Goal: Task Accomplishment & Management: Complete application form

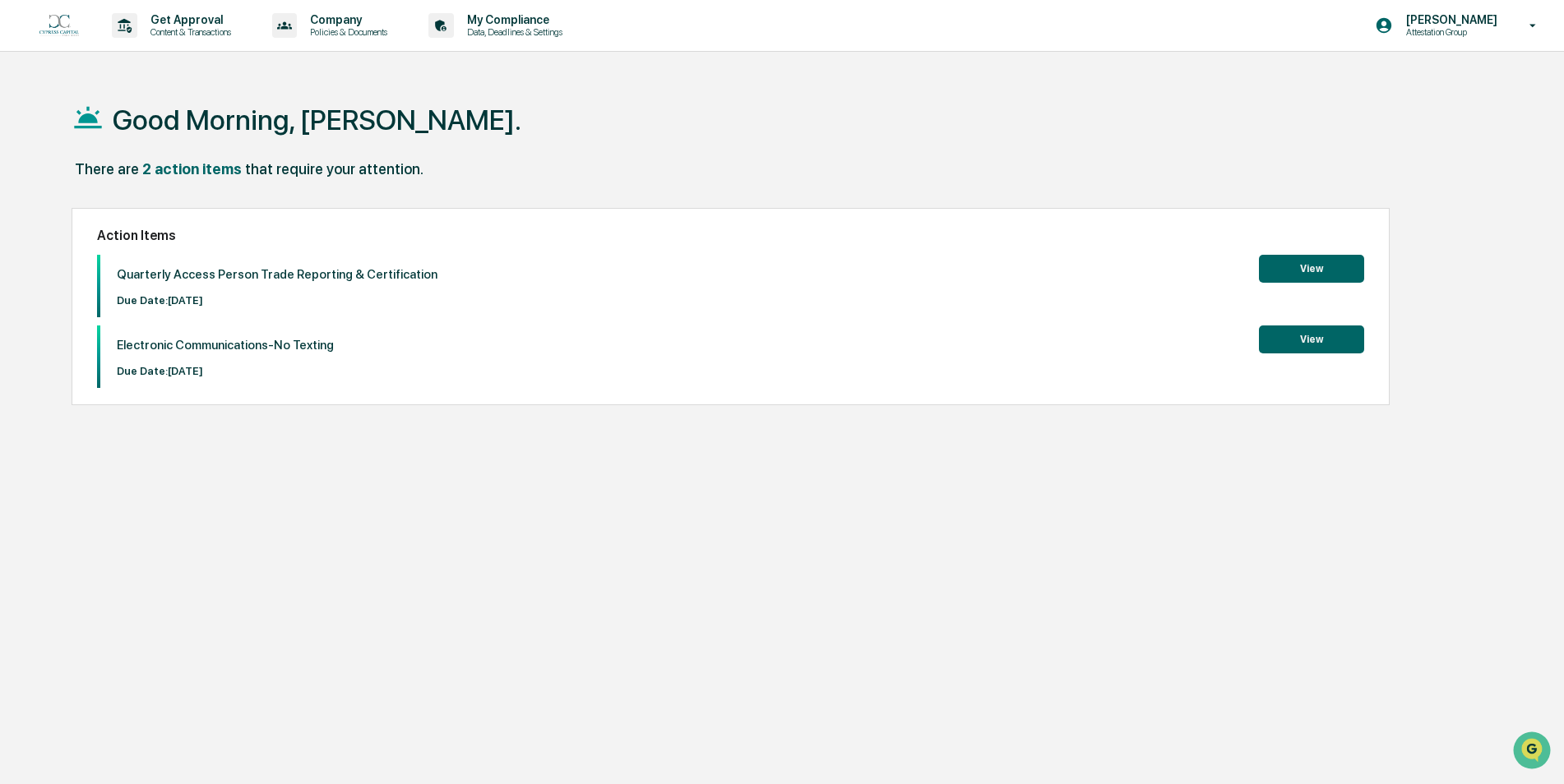
click at [1318, 255] on button "View" at bounding box center [1311, 268] width 105 height 28
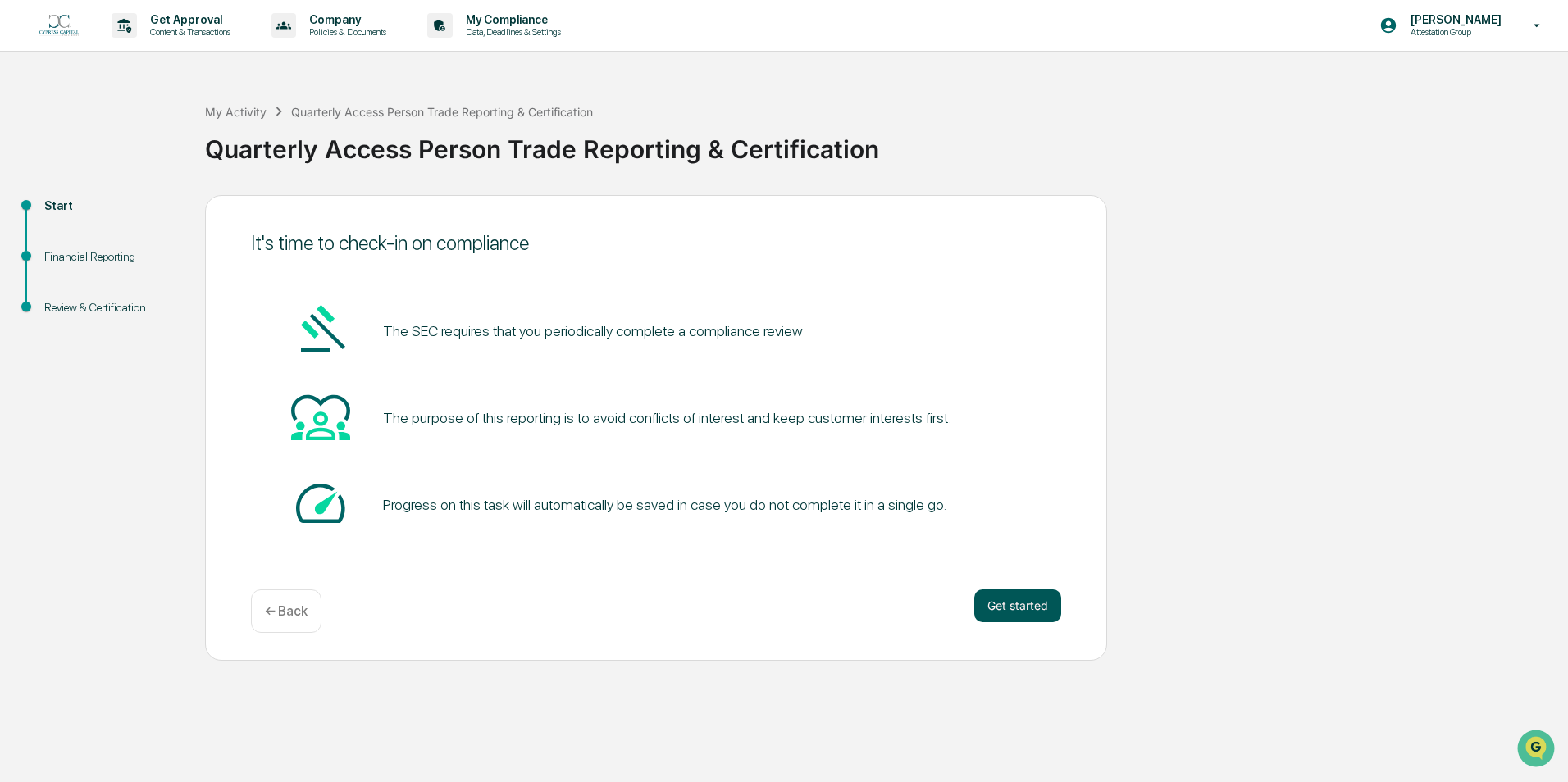
click at [996, 607] on button "Get started" at bounding box center [1017, 606] width 87 height 33
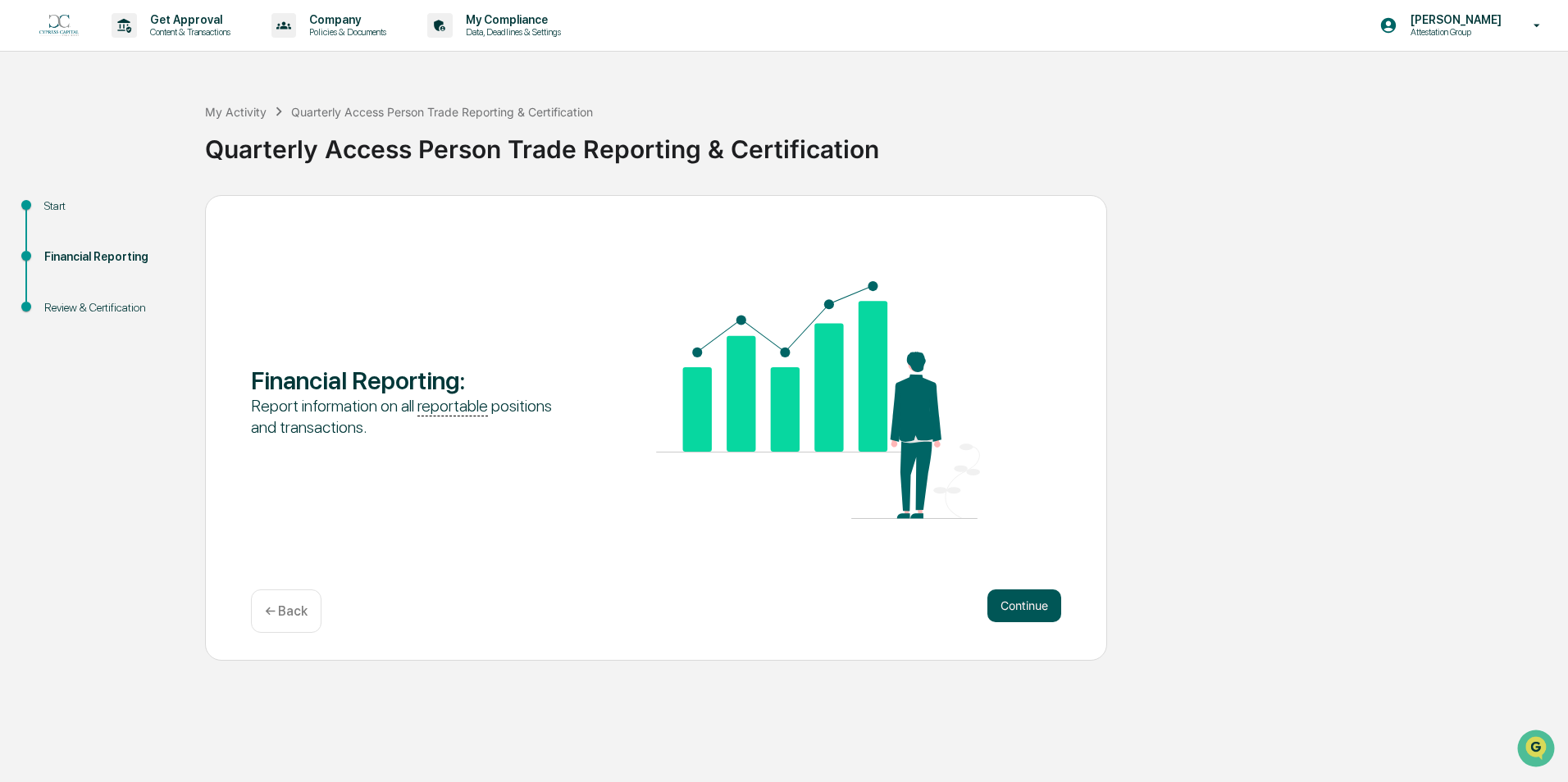
click at [1025, 598] on button "Continue" at bounding box center [1025, 606] width 74 height 33
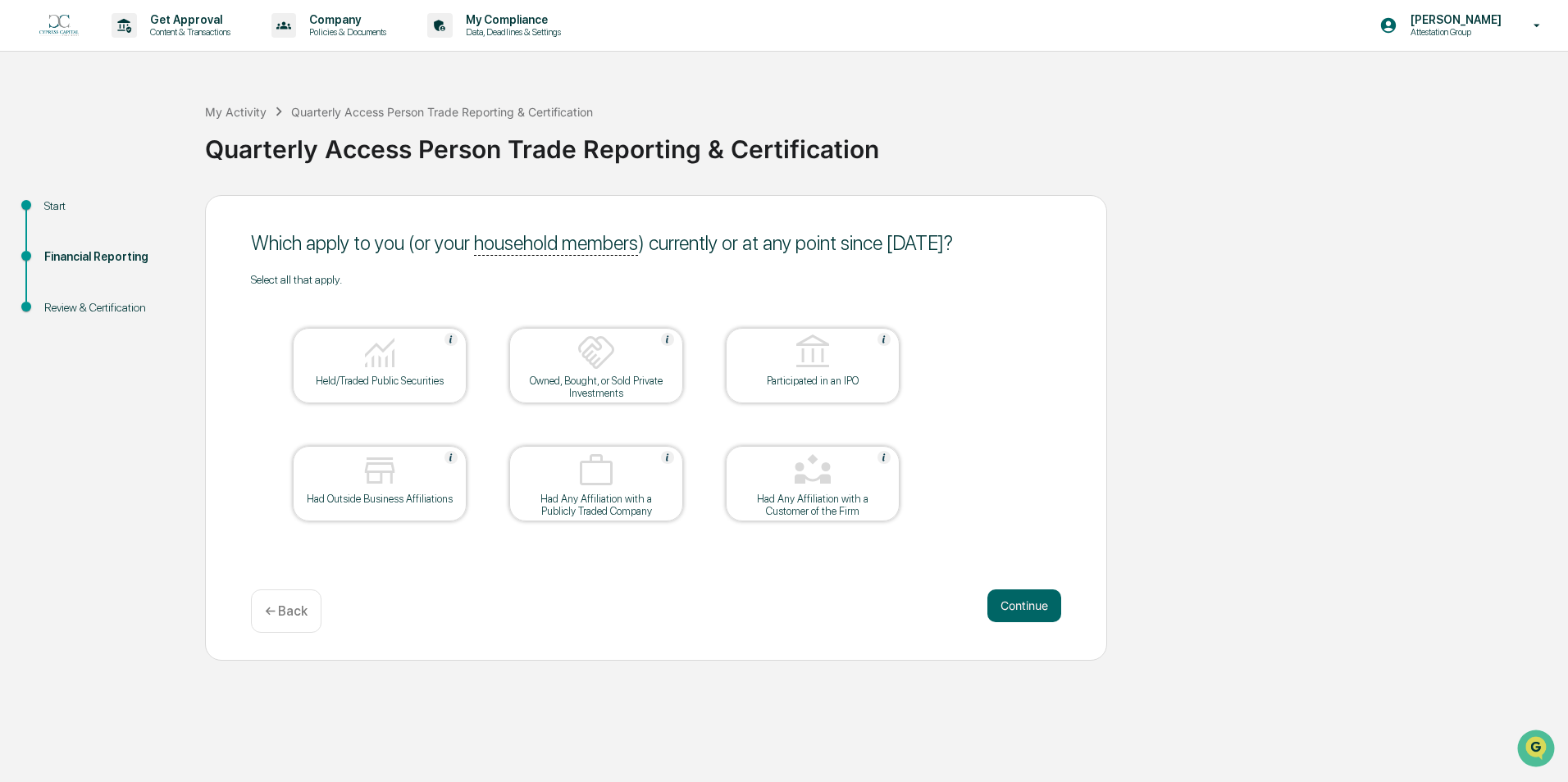
click at [343, 371] on div at bounding box center [379, 354] width 164 height 42
click at [1038, 419] on div "Select all that apply. Held/Traded Public Securities Owned, Bought, or Sold Pri…" at bounding box center [655, 418] width 810 height 290
click at [1037, 609] on button "Continue" at bounding box center [1025, 606] width 74 height 33
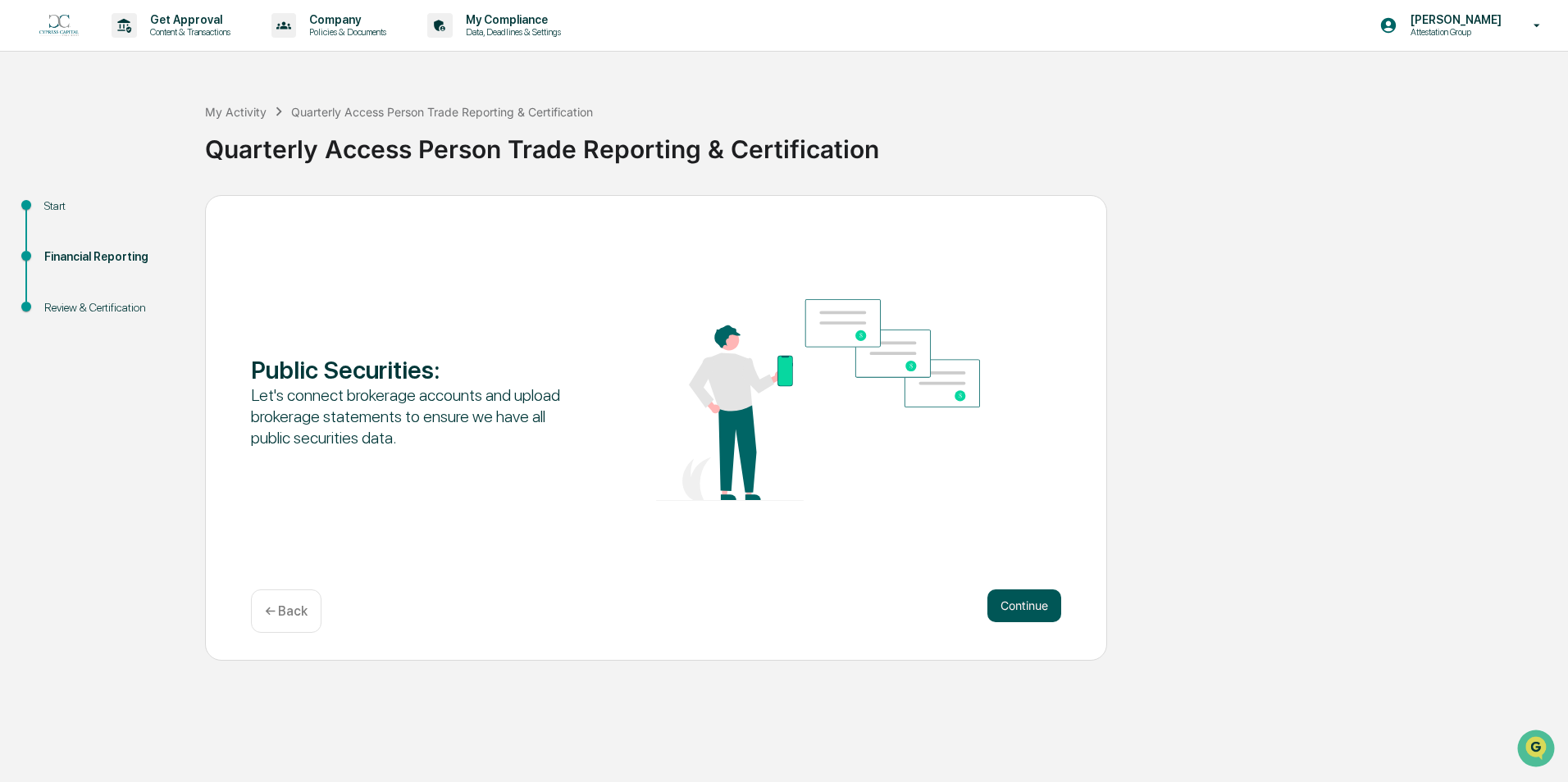
click at [1040, 603] on button "Continue" at bounding box center [1025, 606] width 74 height 33
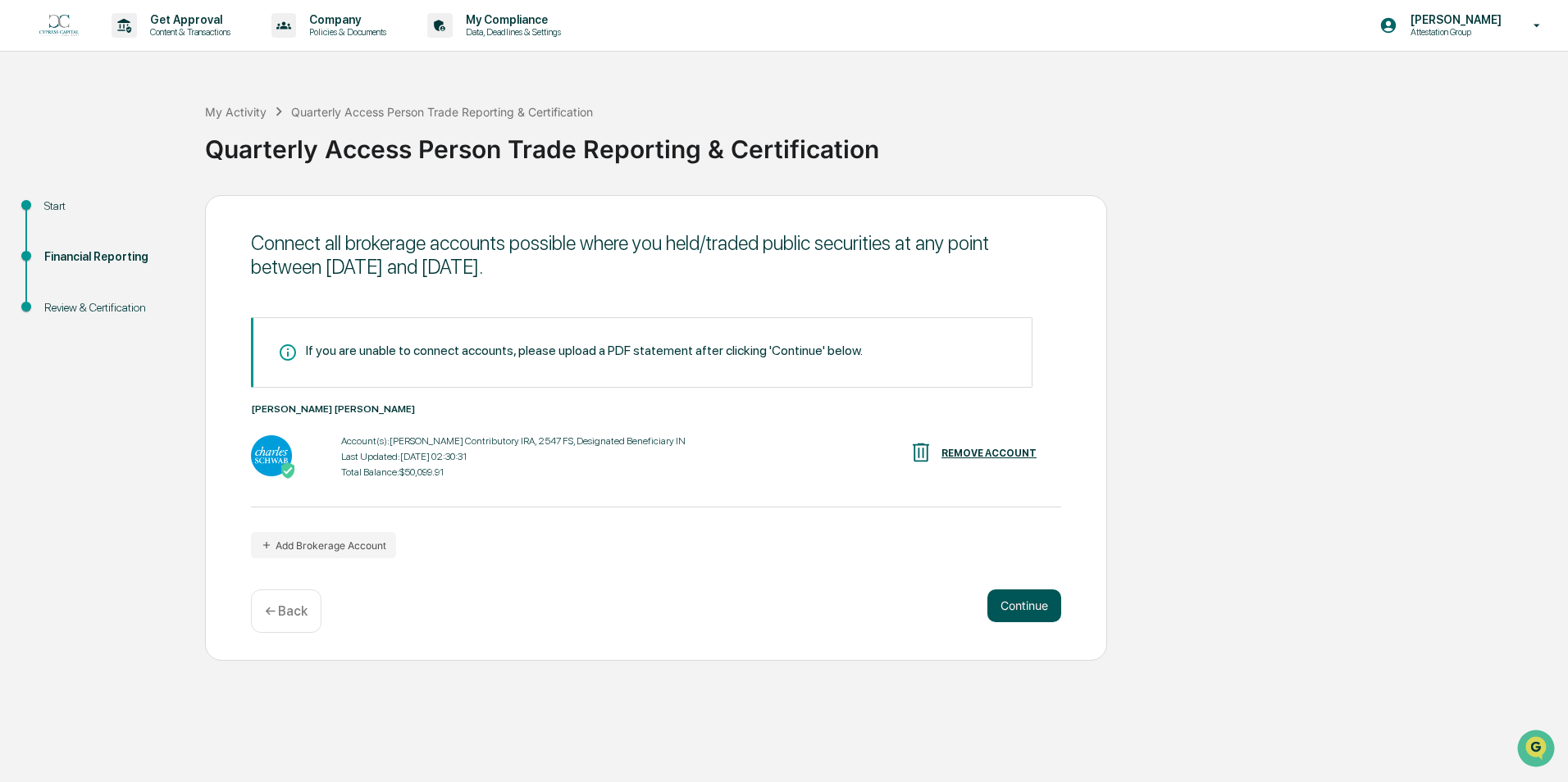
click at [1026, 609] on button "Continue" at bounding box center [1025, 606] width 74 height 33
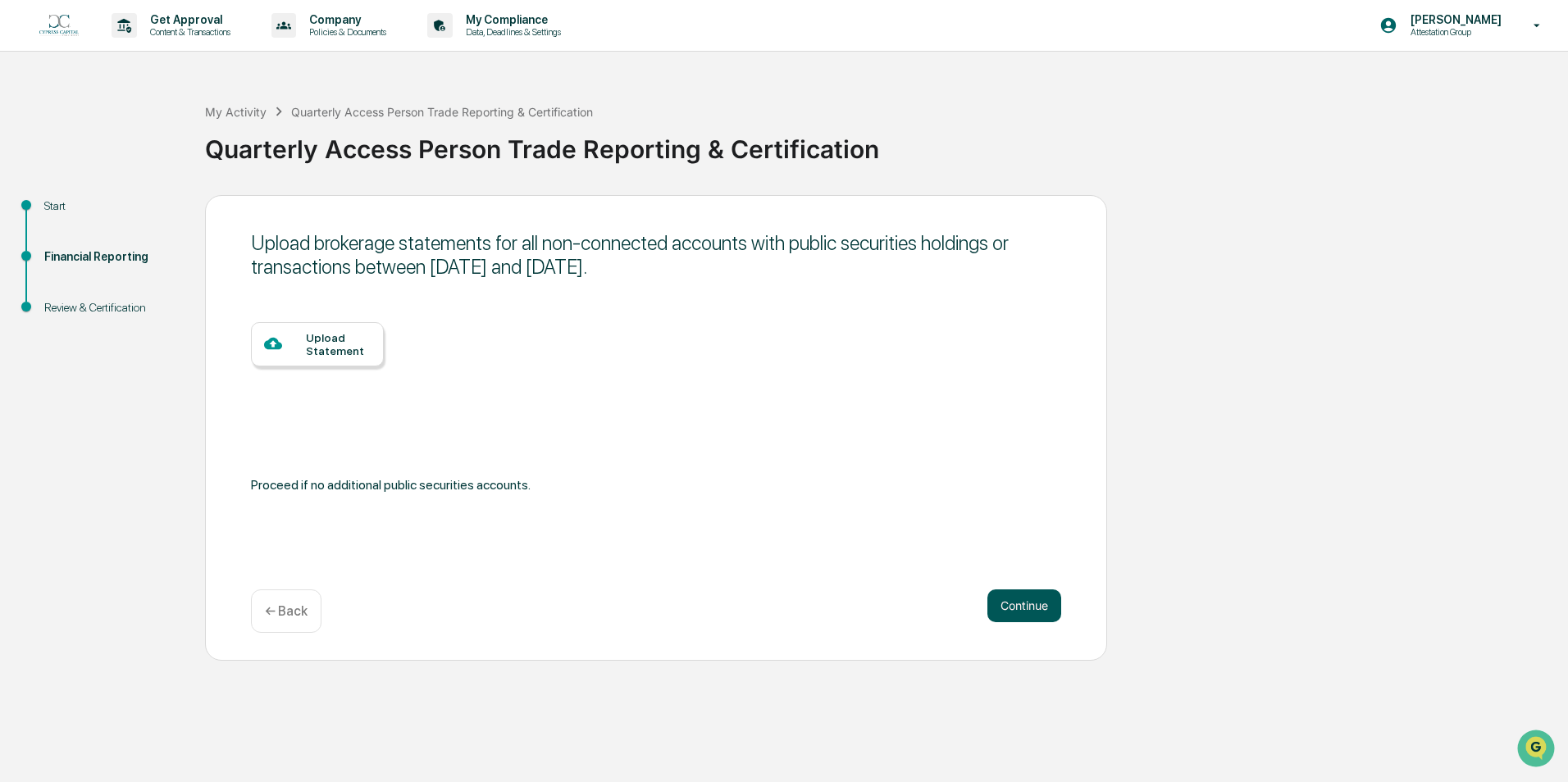
click at [1027, 606] on button "Continue" at bounding box center [1025, 606] width 74 height 33
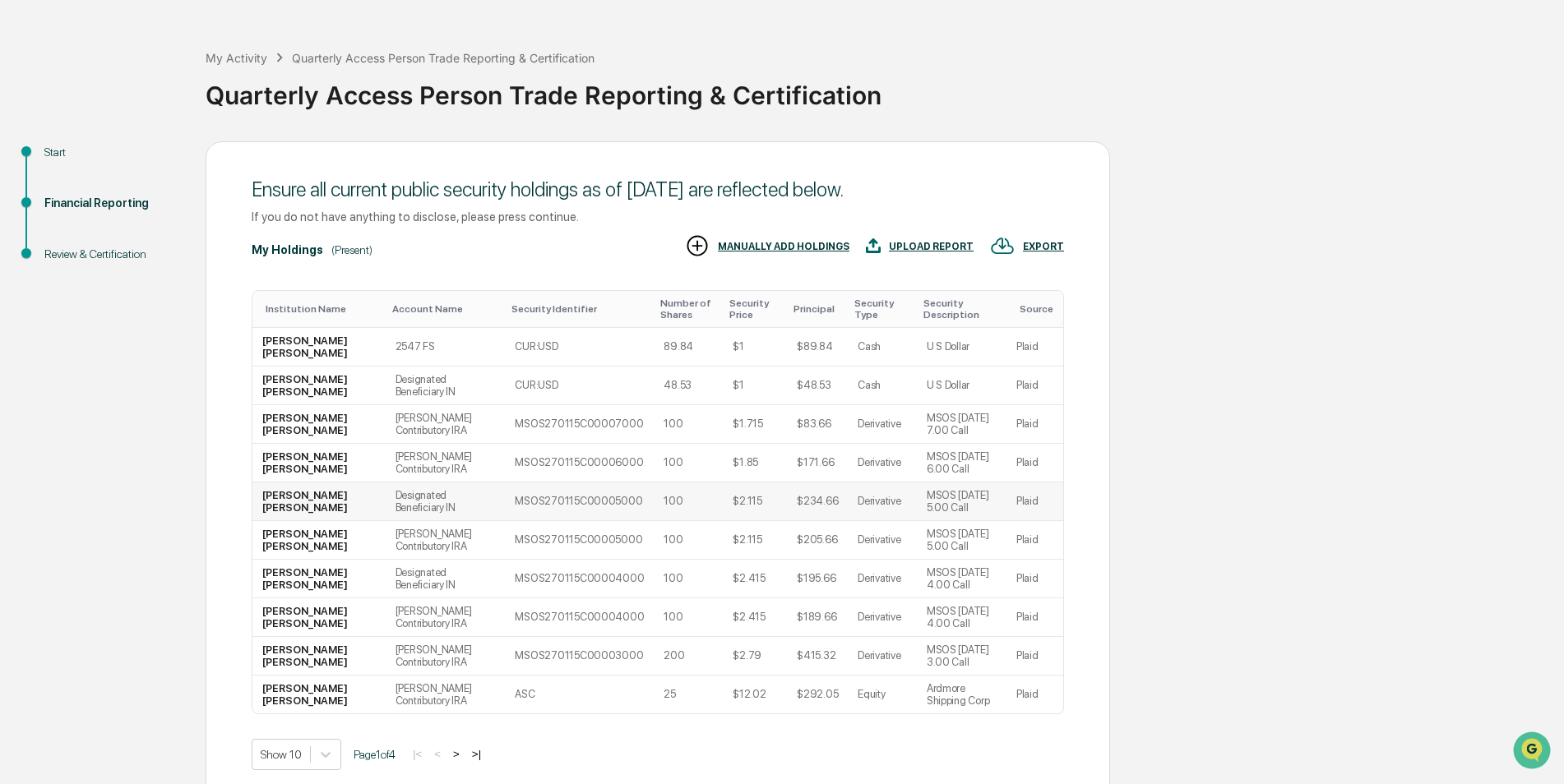
scroll to position [82, 0]
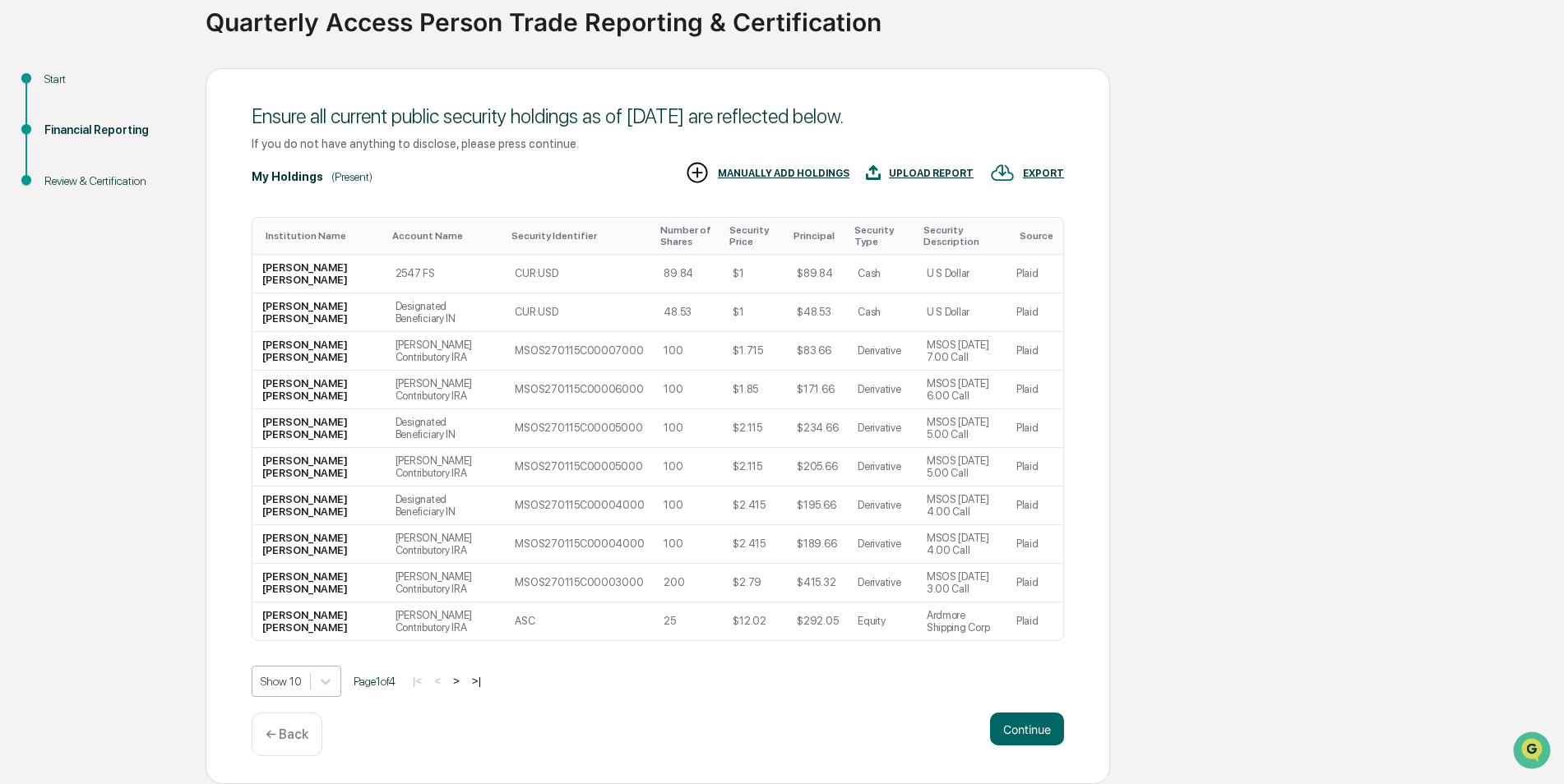
click at [275, 690] on body "Get Approval Content & Transactions Company Policies & Documents My Compliance …" at bounding box center [782, 328] width 1564 height 911
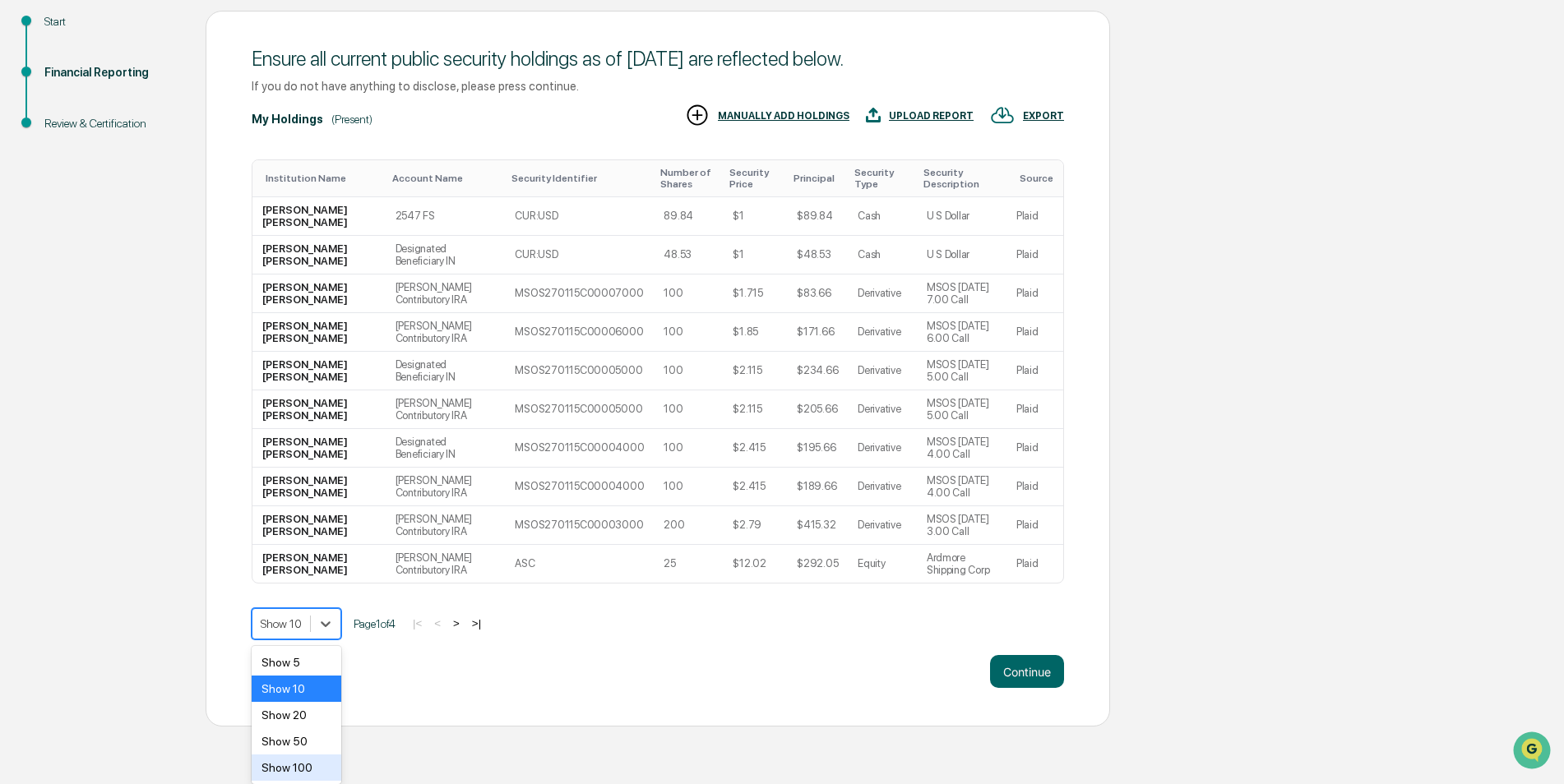
click at [295, 763] on div "Show 100" at bounding box center [296, 767] width 89 height 26
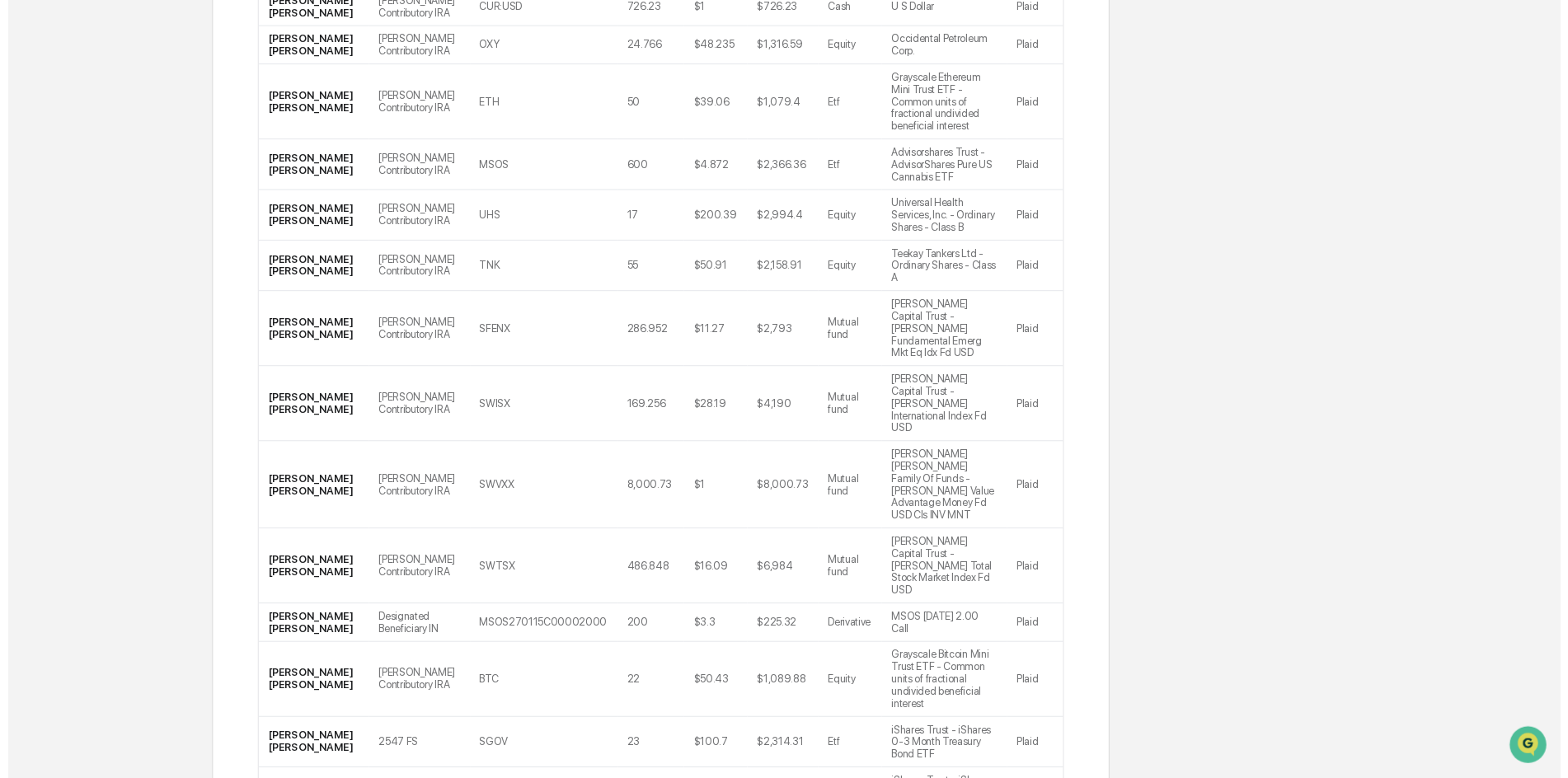
scroll to position [1029, 0]
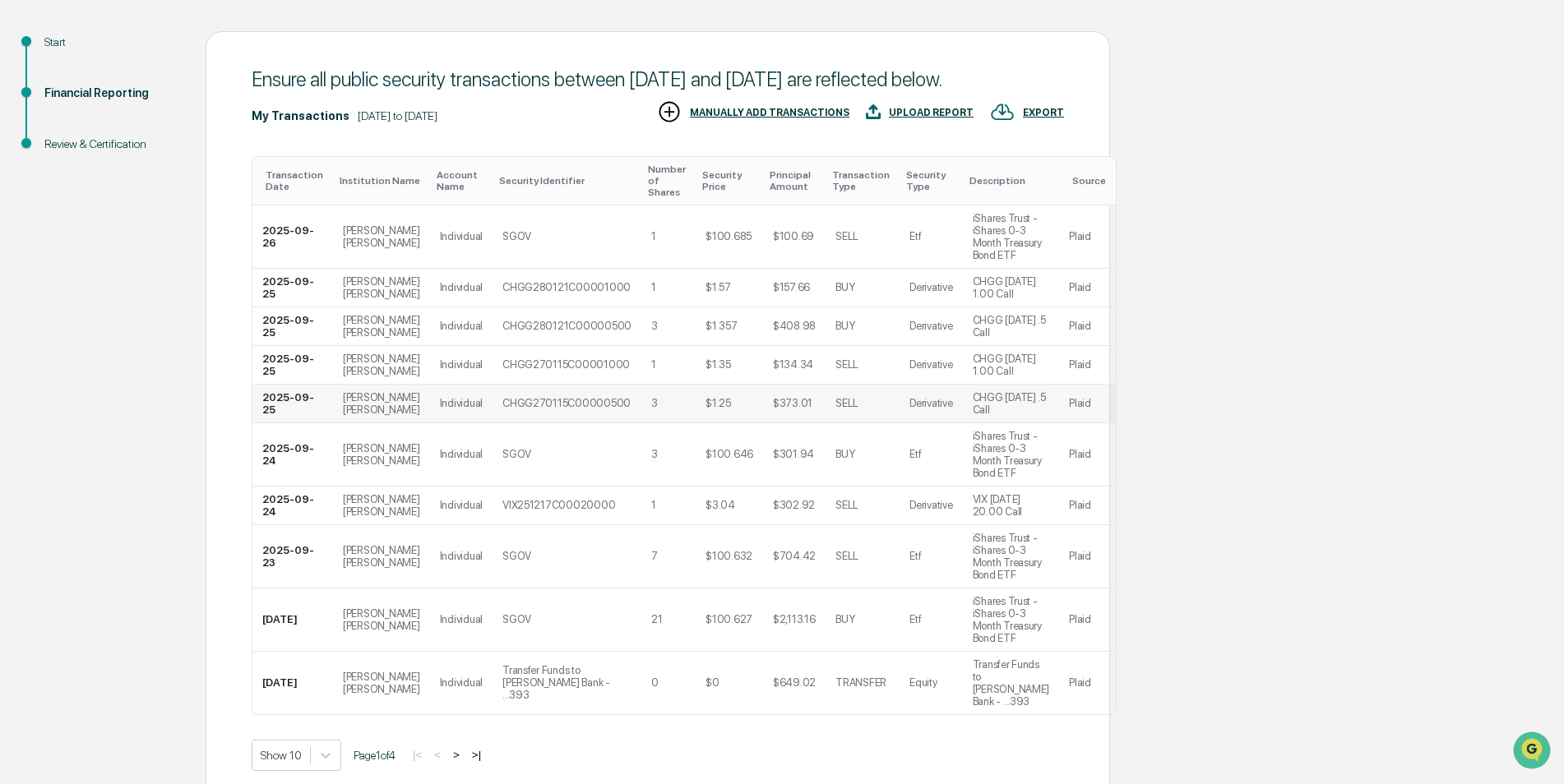
scroll to position [246, 0]
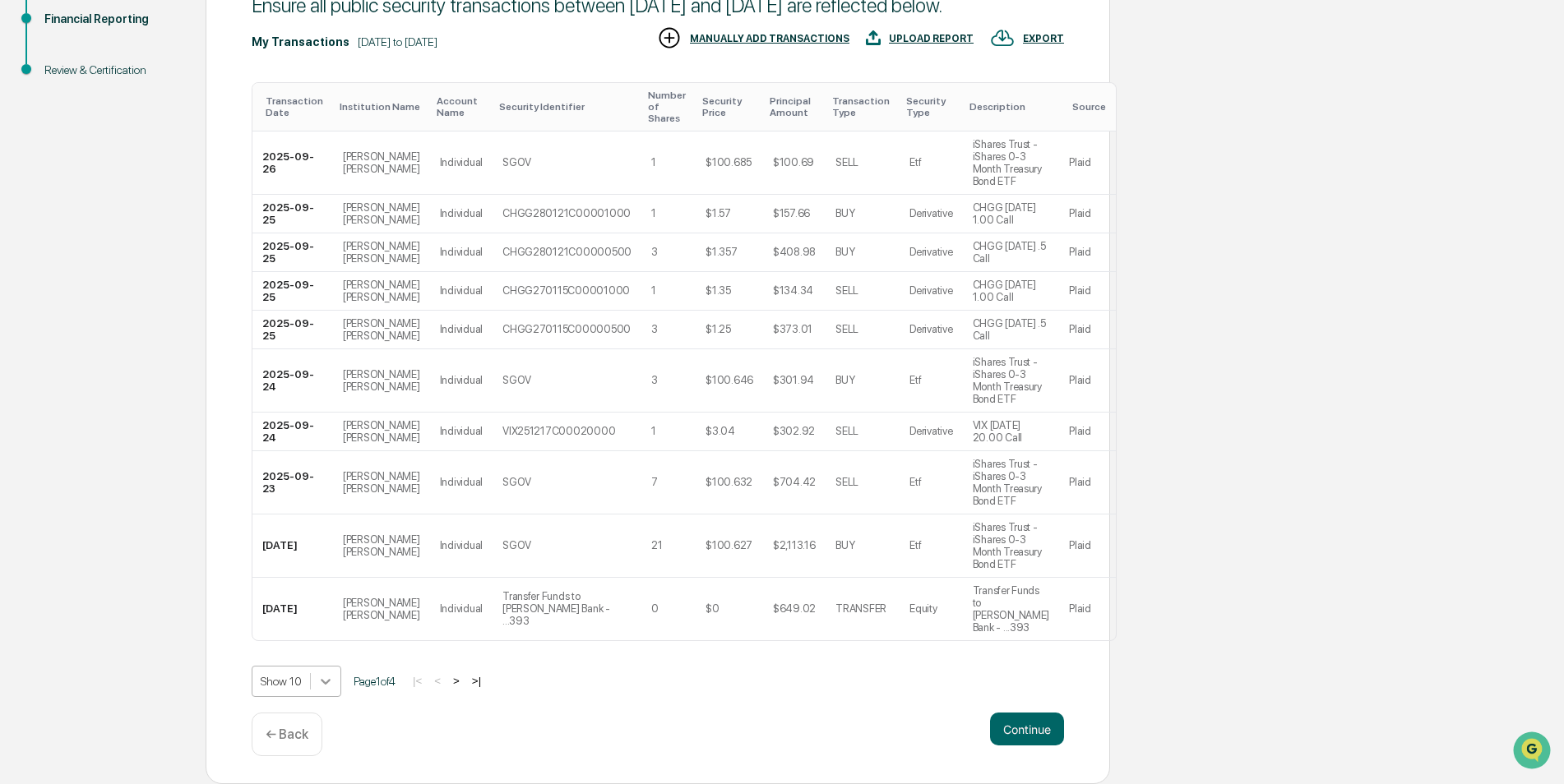
click at [317, 723] on body "Get Approval Content & Transactions Company Policies & Documents My Compliance …" at bounding box center [782, 273] width 1564 height 1022
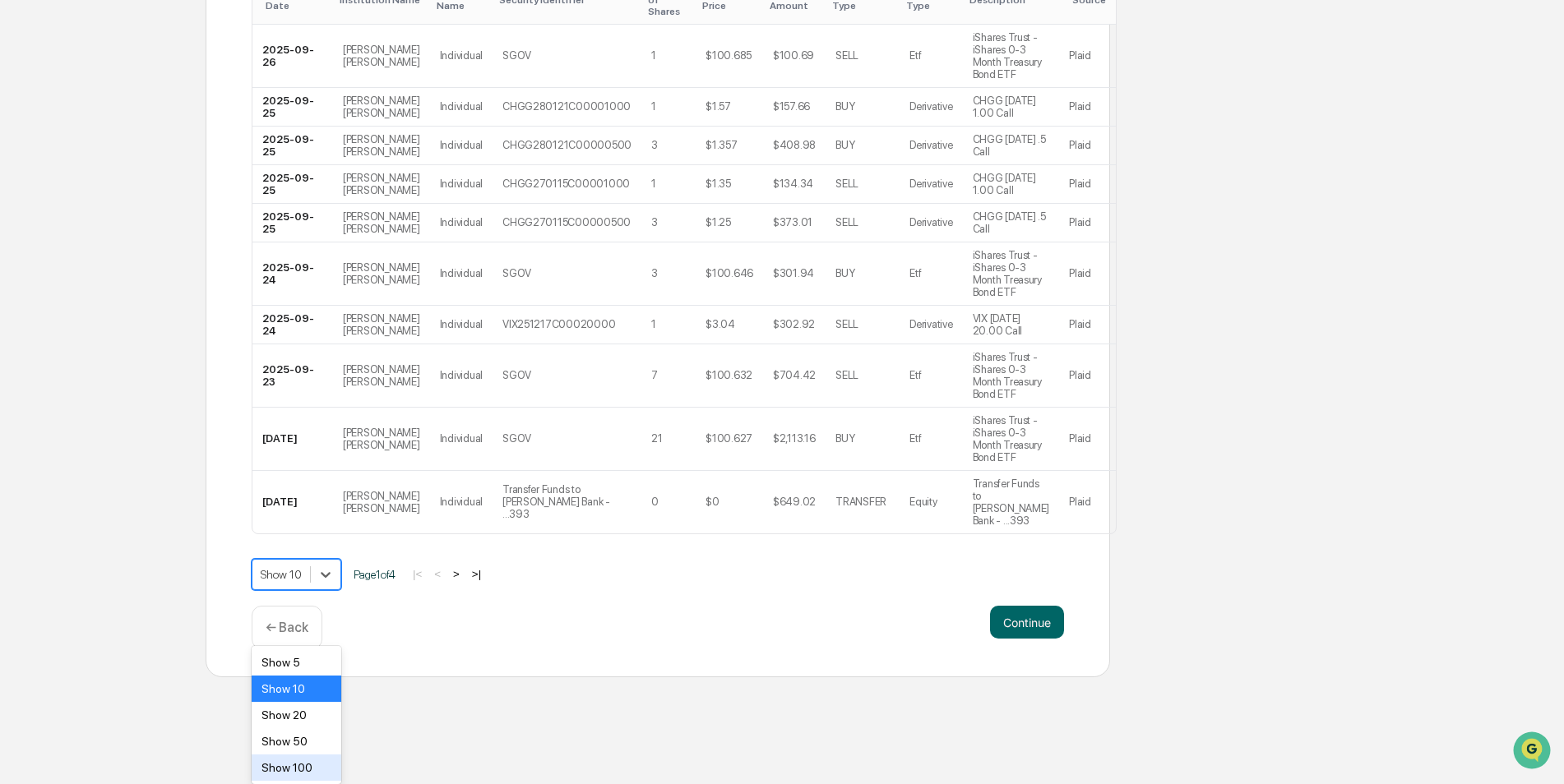
click at [287, 772] on div "Show 100" at bounding box center [296, 767] width 89 height 26
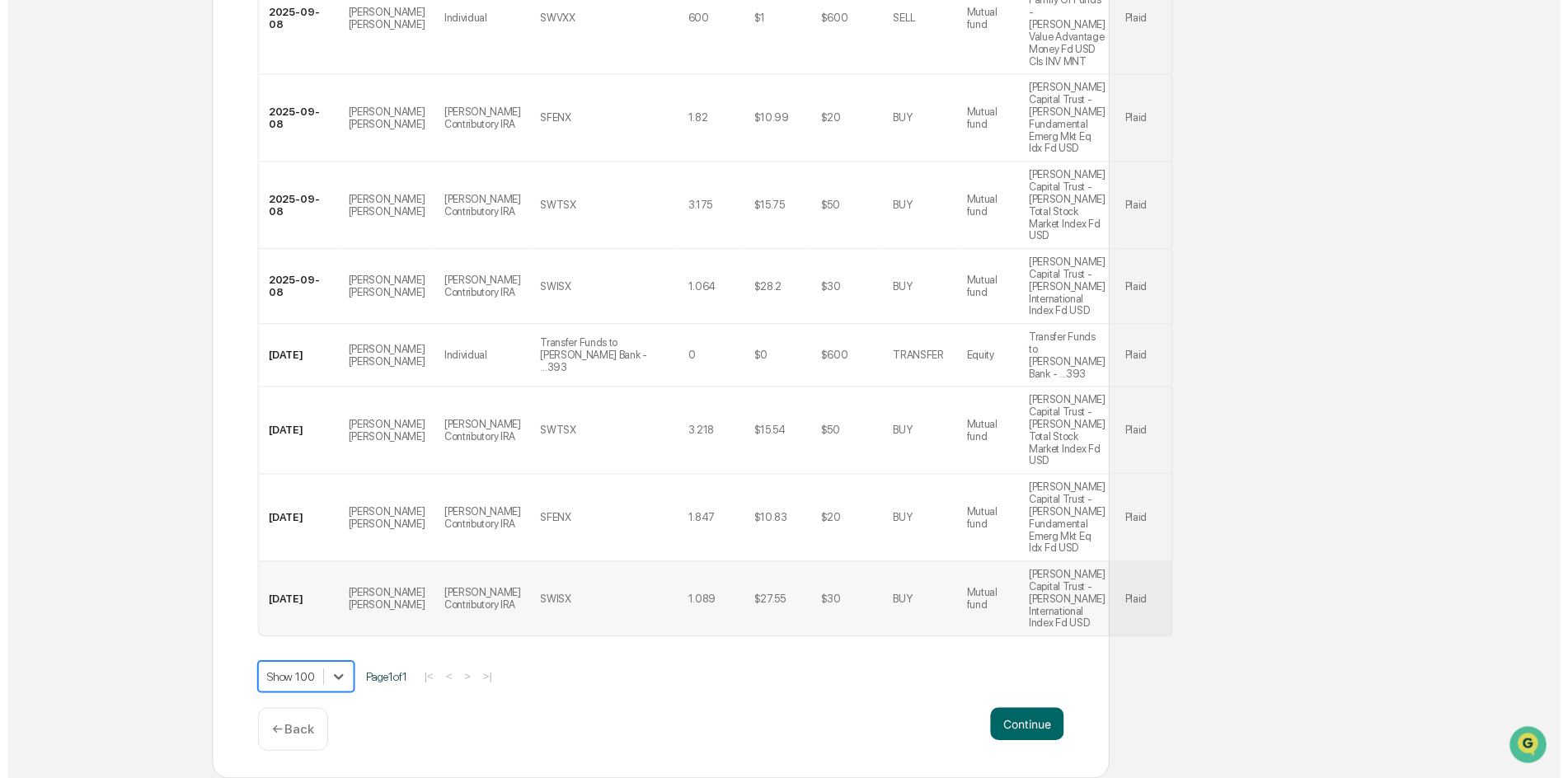
scroll to position [2429, 0]
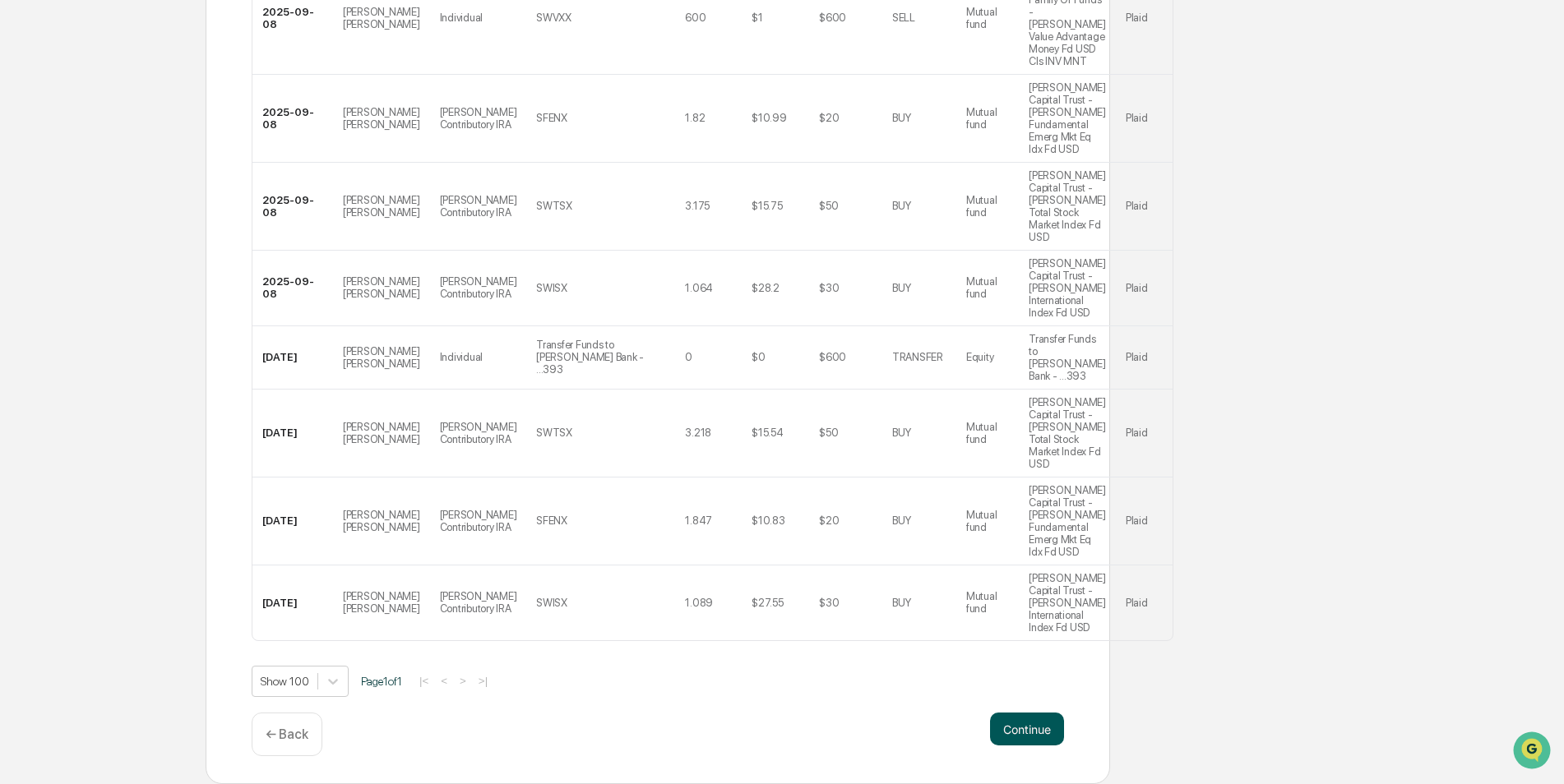
click at [1018, 720] on button "Continue" at bounding box center [1028, 729] width 74 height 33
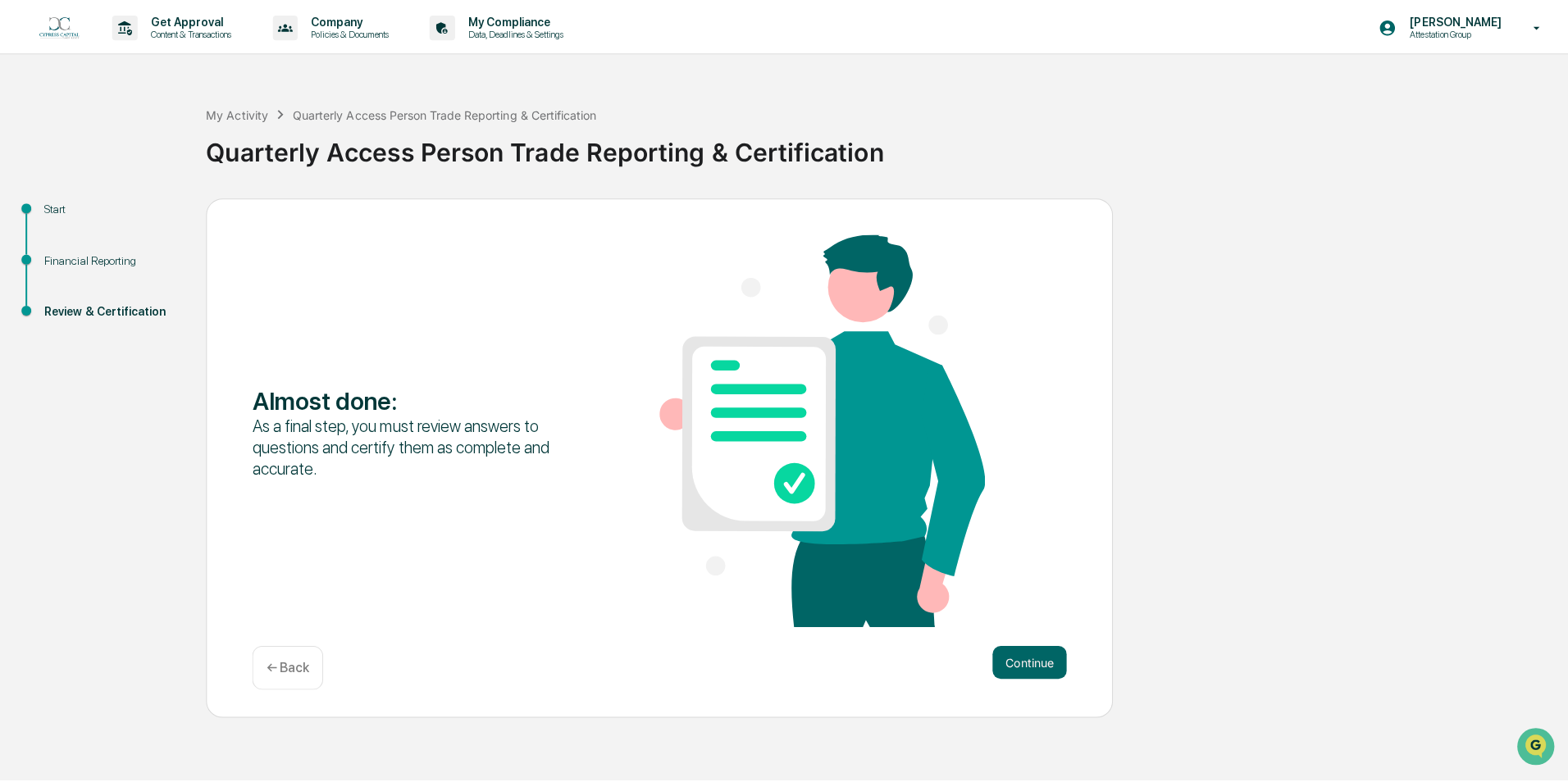
scroll to position [0, 0]
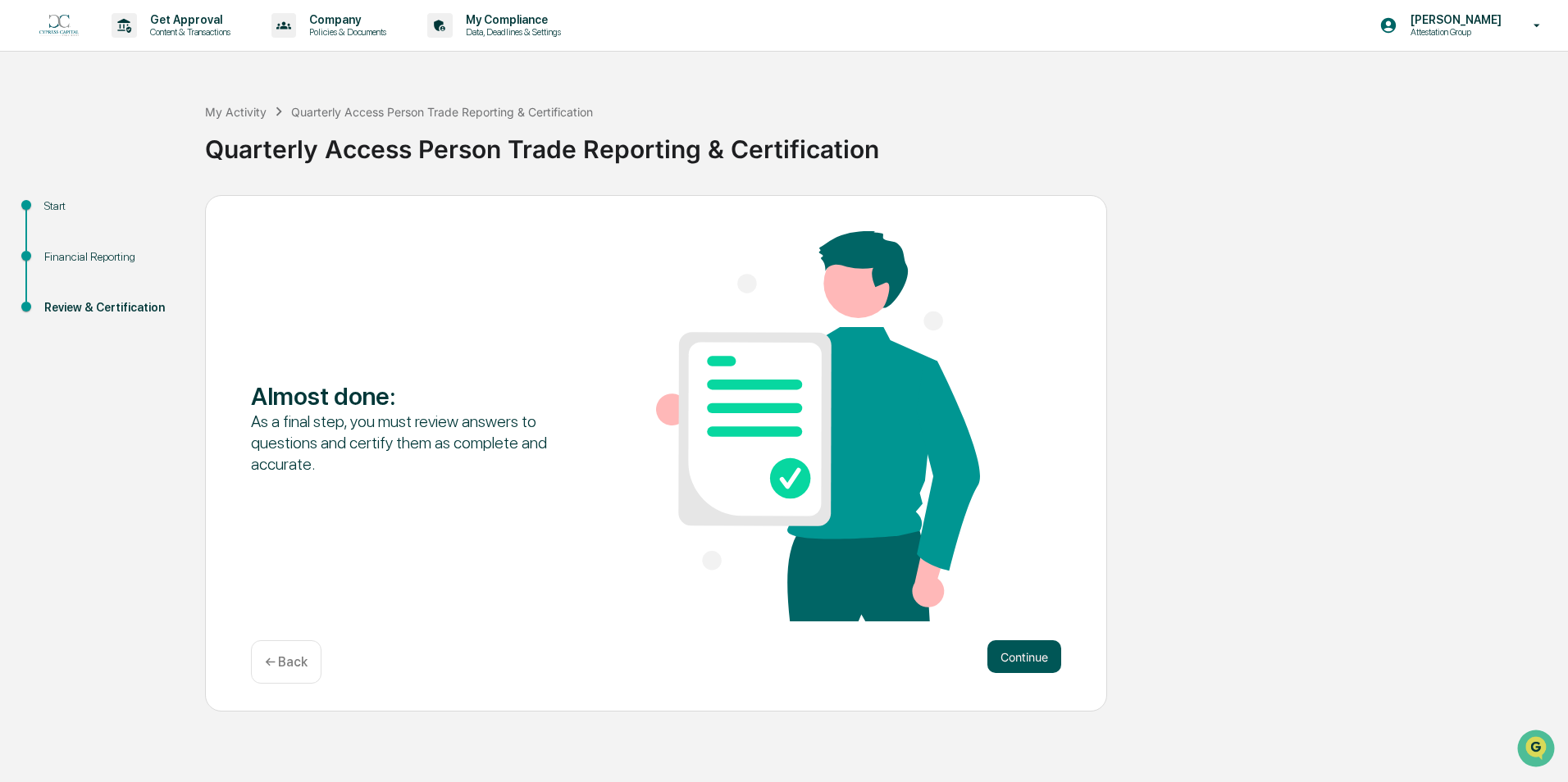
click at [1038, 658] on button "Continue" at bounding box center [1025, 657] width 74 height 33
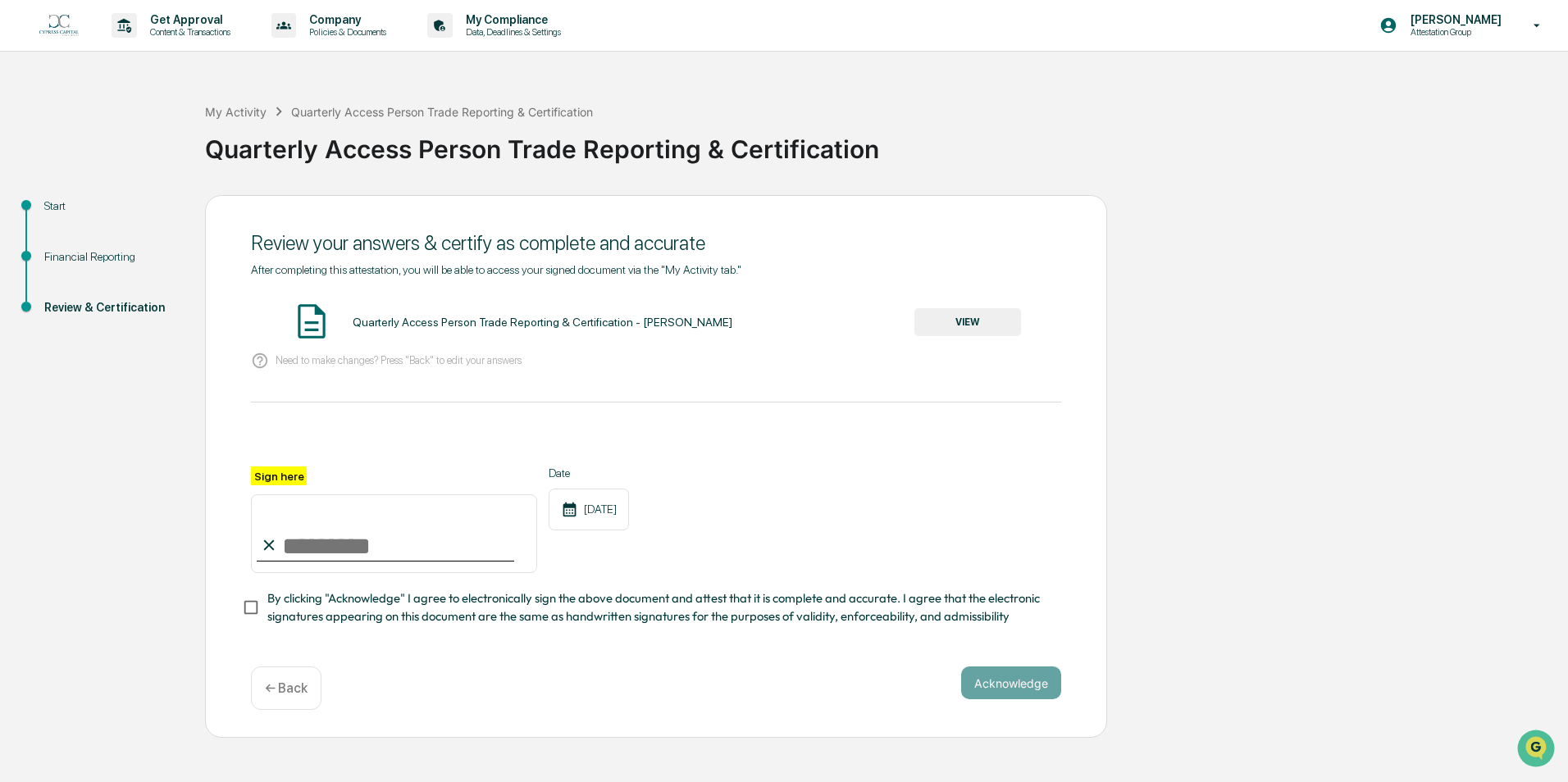
click at [1023, 314] on div "Quarterly Access Person Trade Reporting & Certification - [PERSON_NAME] VIEW" at bounding box center [655, 322] width 810 height 44
click at [969, 325] on button "VIEW" at bounding box center [967, 322] width 106 height 28
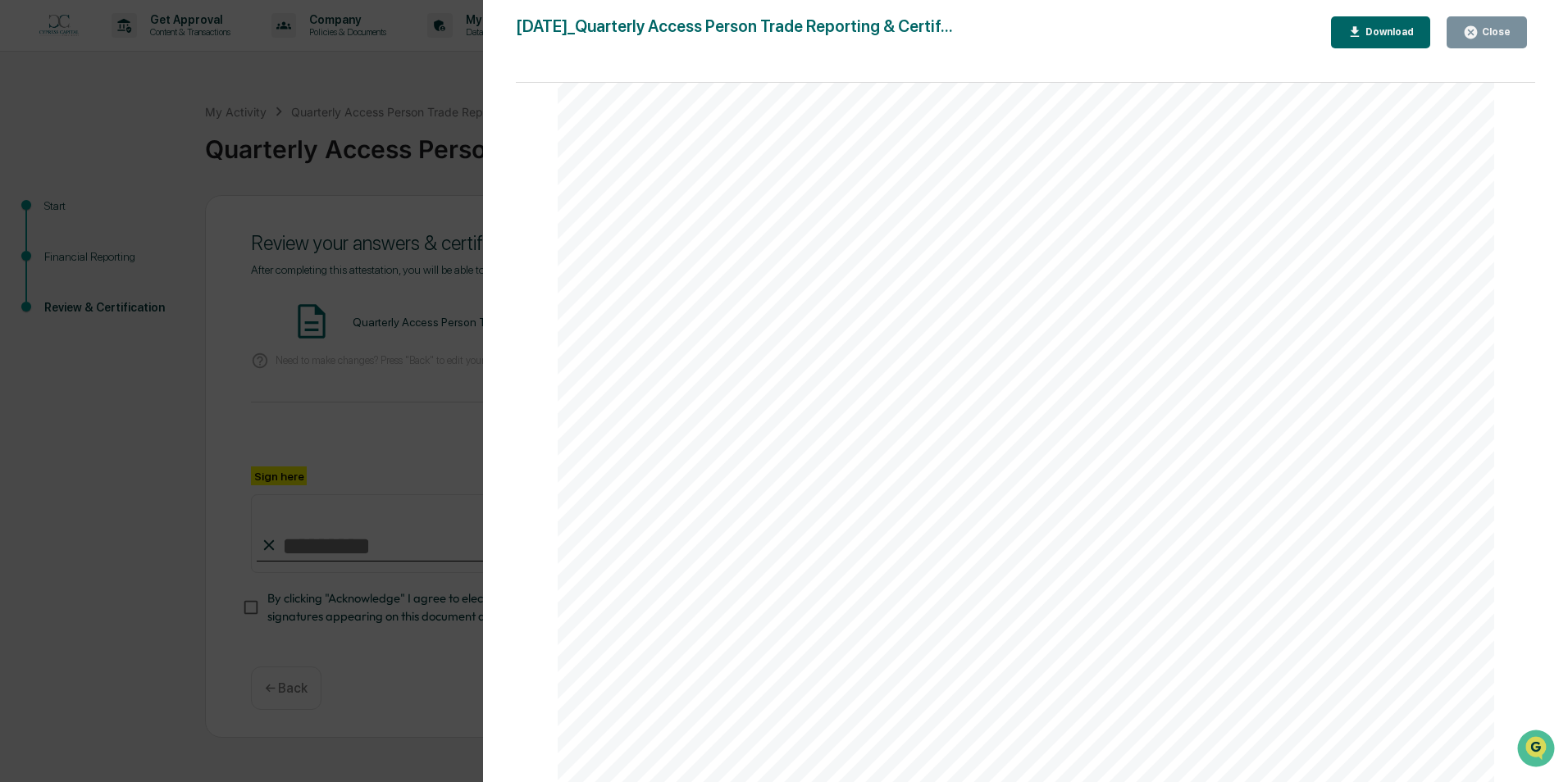
scroll to position [6147, 0]
click at [1492, 19] on button "Close" at bounding box center [1486, 32] width 80 height 32
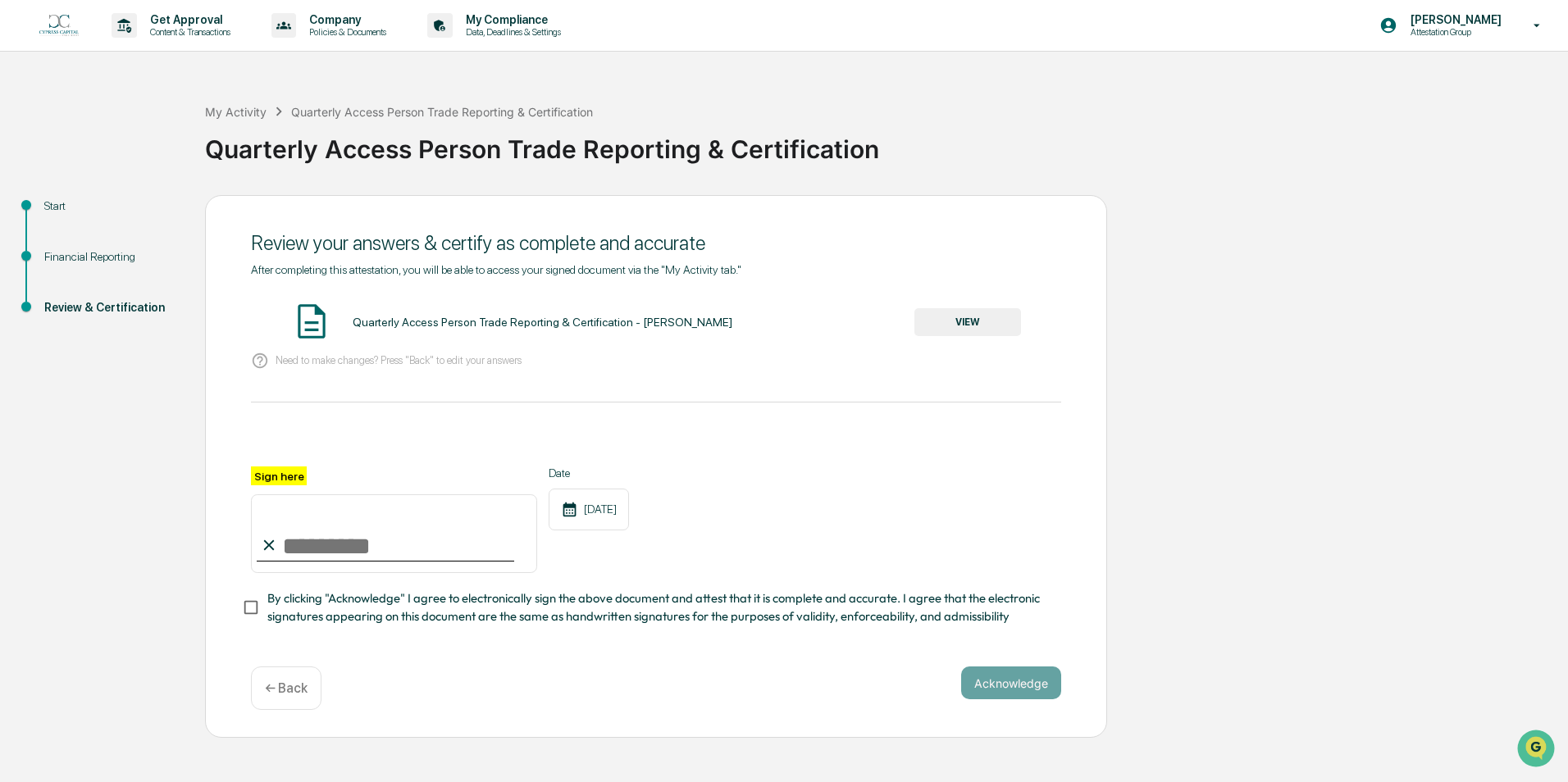
click at [406, 530] on input "Sign here" at bounding box center [393, 533] width 286 height 78
type input "**********"
click at [478, 609] on span "By clicking "Acknowledge" I agree to electronically sign the above document and…" at bounding box center [657, 607] width 781 height 37
click at [998, 688] on button "Acknowledge" at bounding box center [1011, 683] width 100 height 33
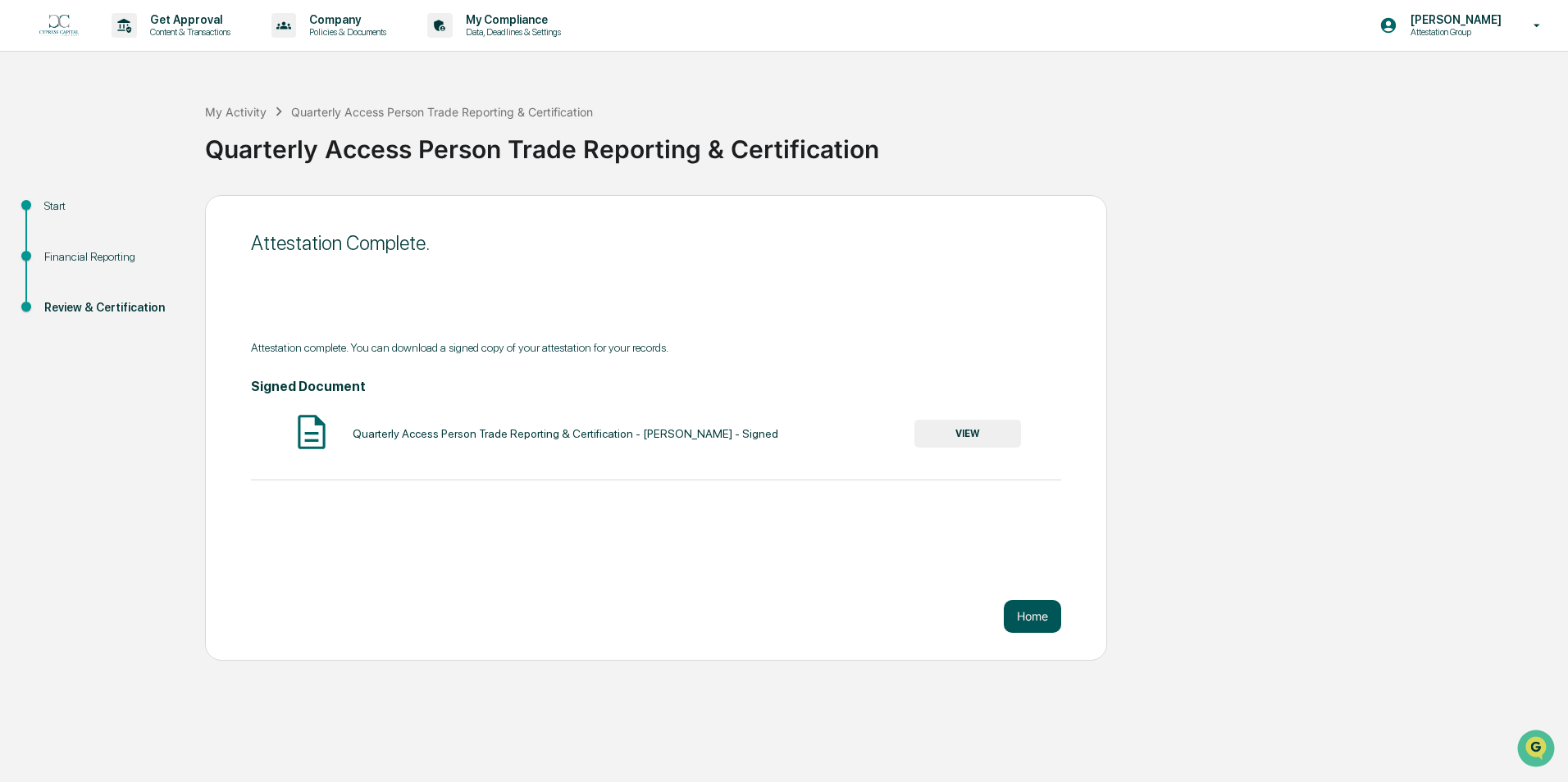
click at [1039, 604] on button "Home" at bounding box center [1032, 616] width 58 height 33
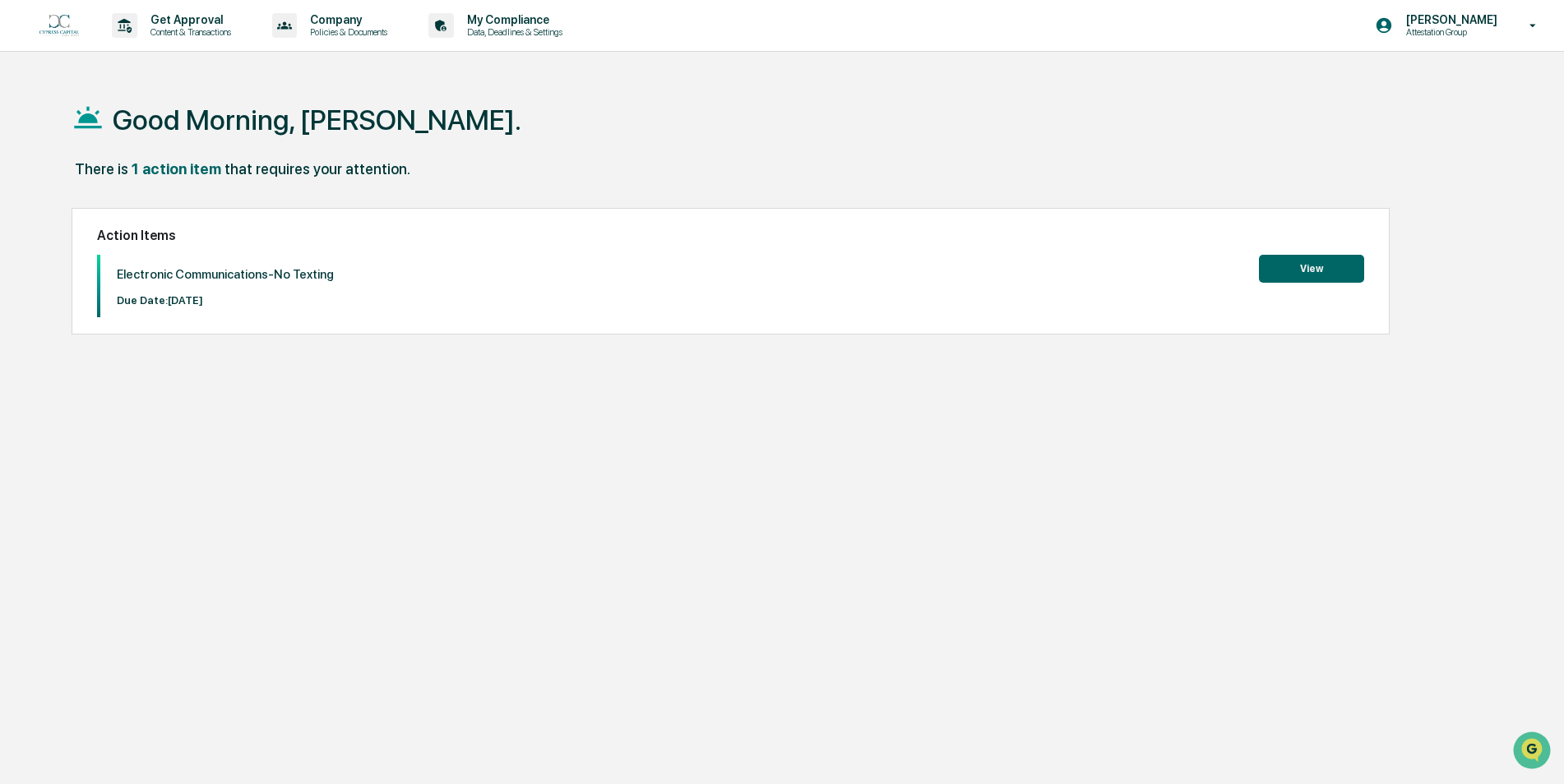
click at [1297, 257] on button "View" at bounding box center [1311, 268] width 105 height 28
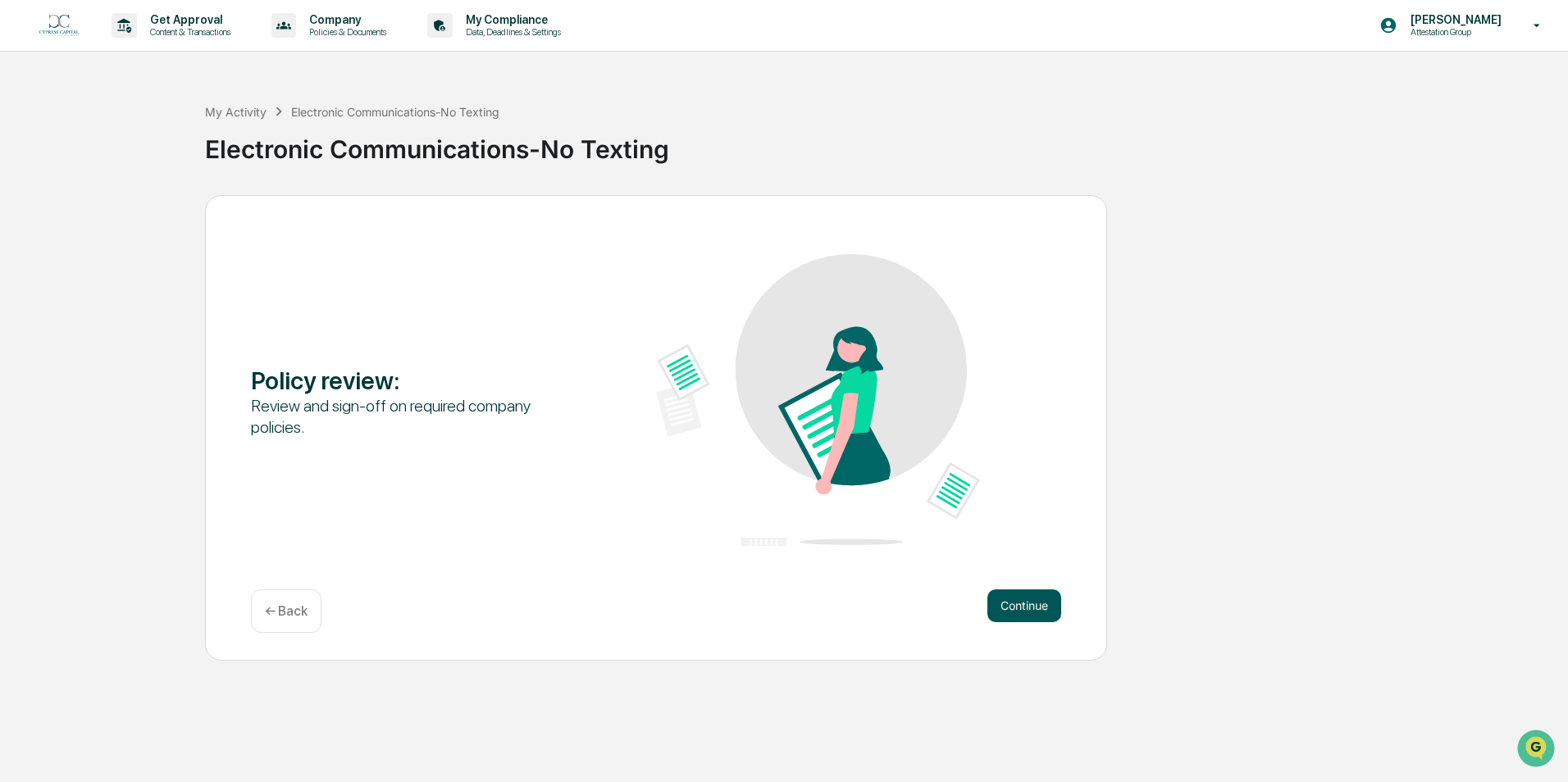
click at [1030, 599] on button "Continue" at bounding box center [1025, 606] width 74 height 33
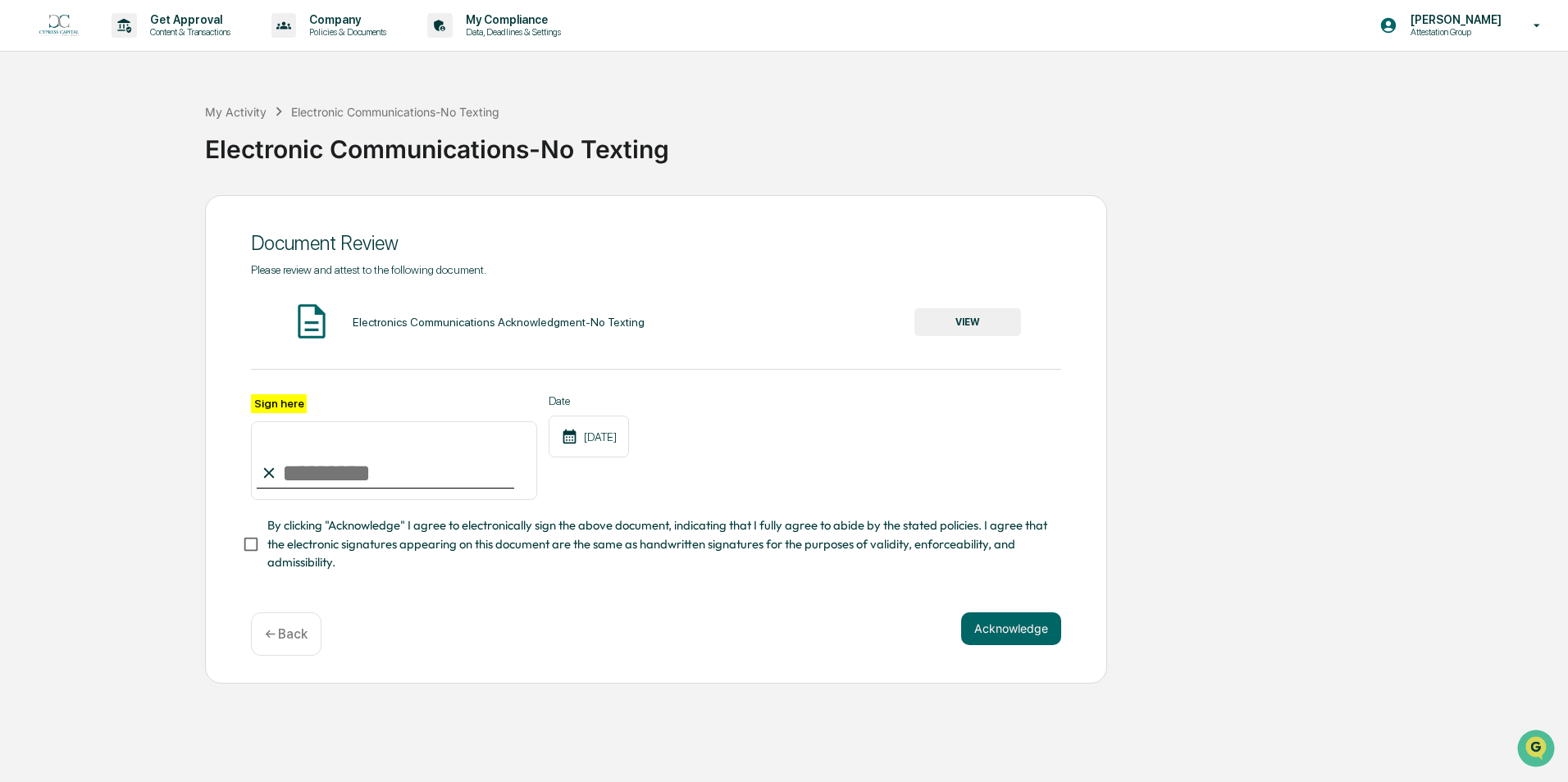
click at [946, 319] on button "VIEW" at bounding box center [967, 322] width 106 height 28
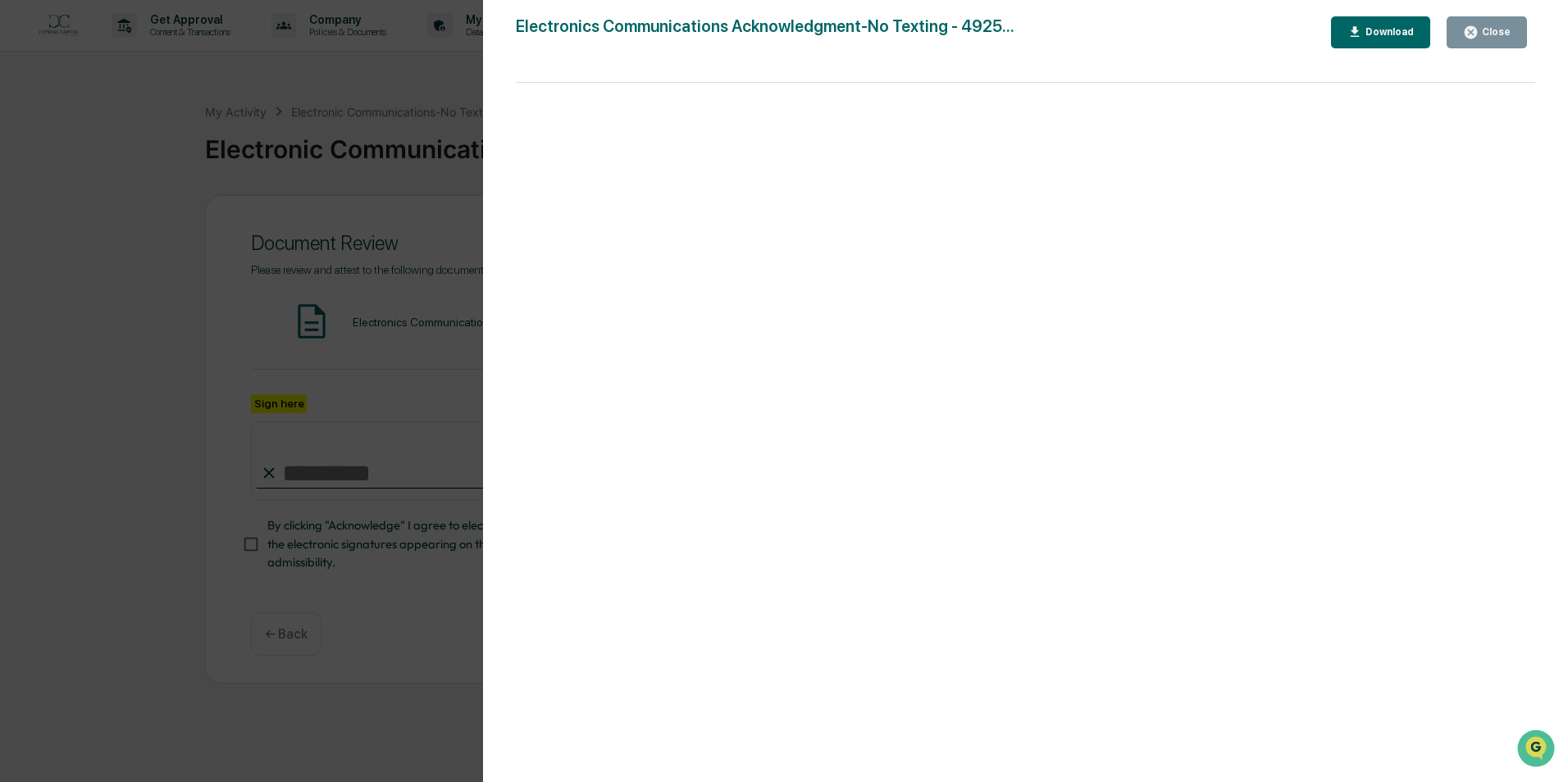
click at [1476, 34] on icon "button" at bounding box center [1470, 32] width 12 height 12
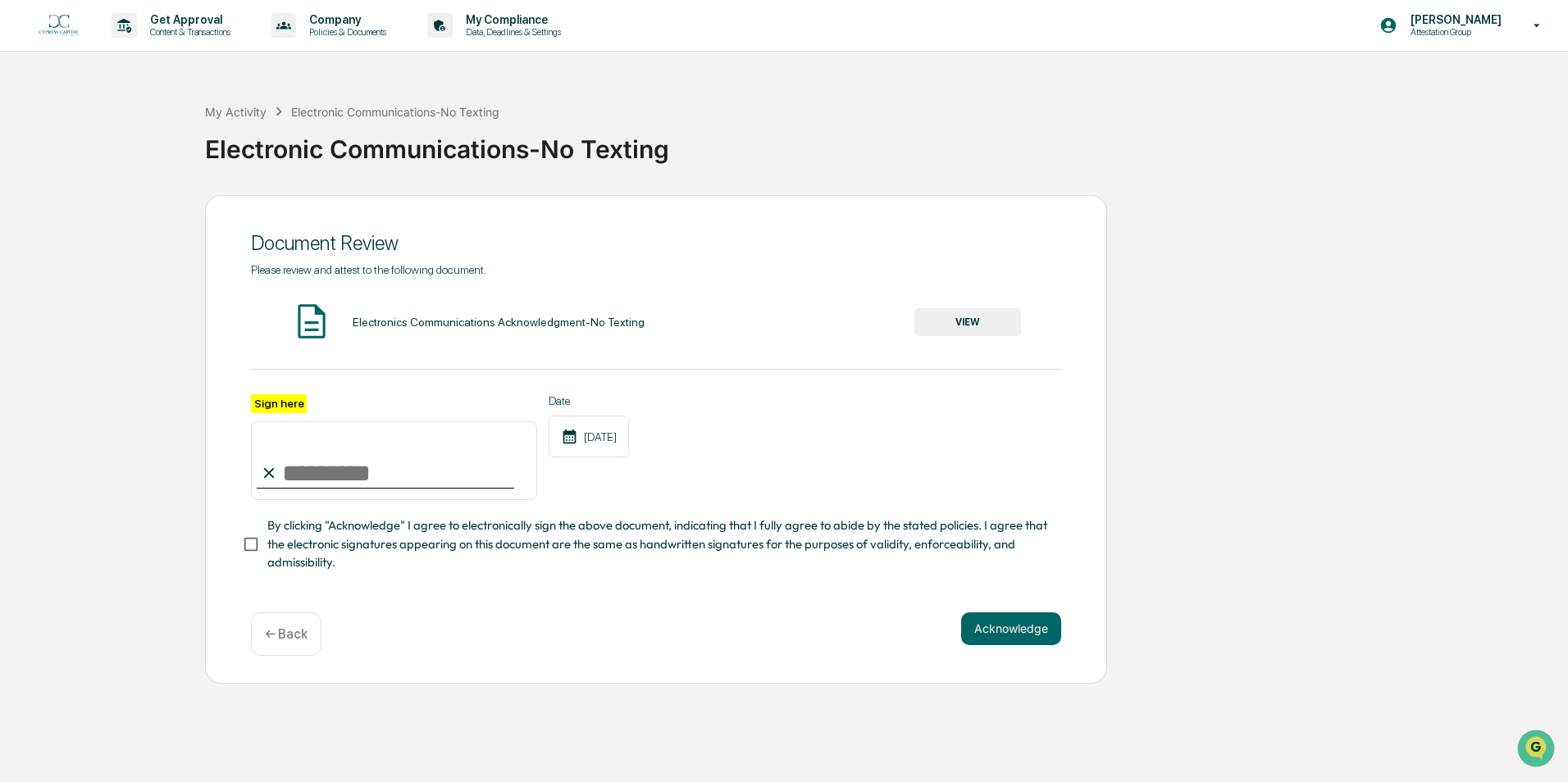
click at [381, 467] on input "Sign here" at bounding box center [393, 460] width 286 height 78
type input "**********"
click at [541, 548] on span "By clicking "Acknowledge" I agree to electronically sign the above document, in…" at bounding box center [657, 544] width 781 height 55
click at [522, 571] on span "By clicking "Acknowledge" I agree to electronically sign the above document, in…" at bounding box center [657, 544] width 781 height 55
click at [456, 555] on span "By clicking "Acknowledge" I agree to electronically sign the above document, in…" at bounding box center [657, 544] width 781 height 55
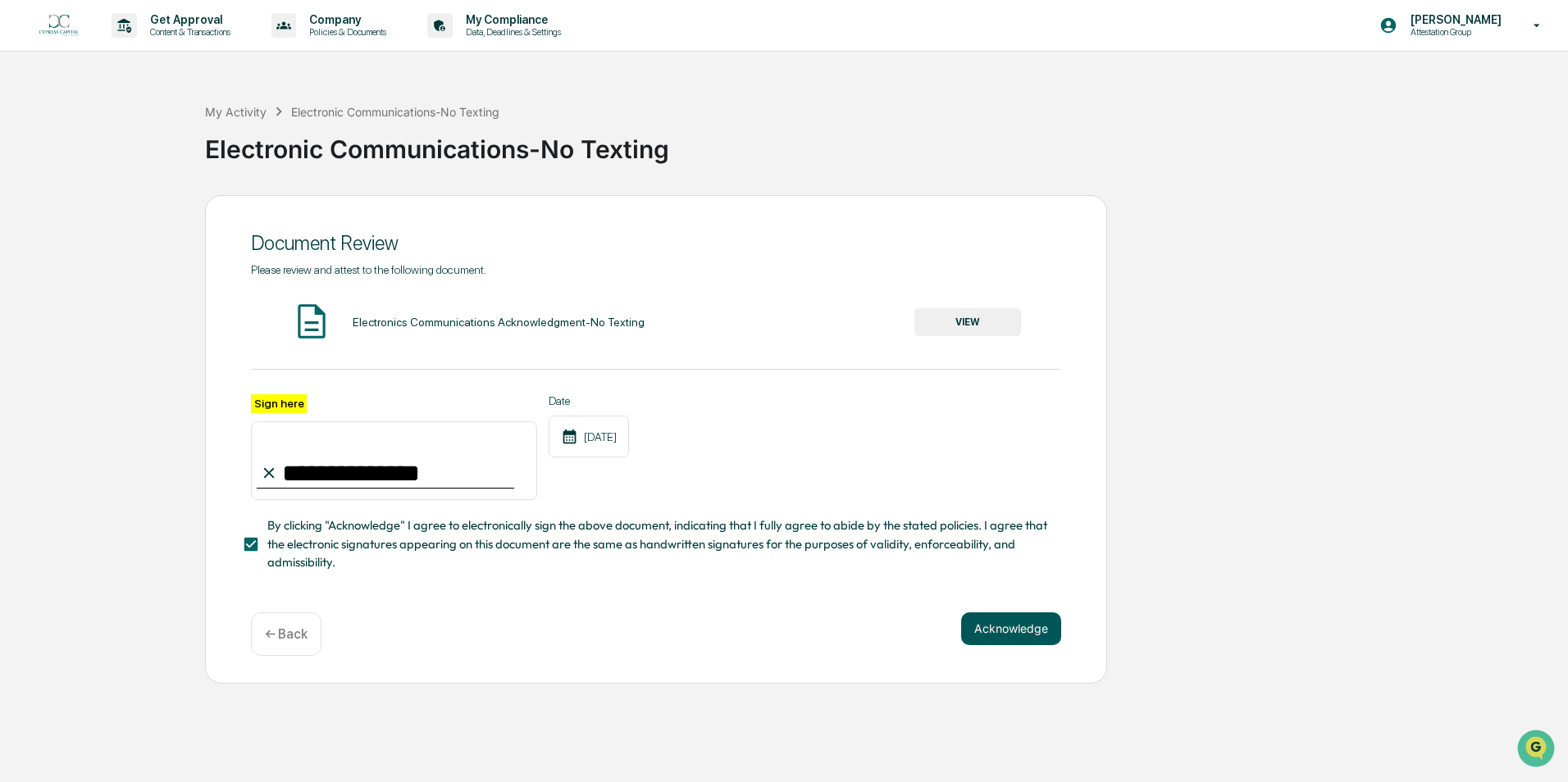
click at [1009, 633] on button "Acknowledge" at bounding box center [1011, 629] width 100 height 33
